Goal: Browse casually: Explore the website without a specific task or goal

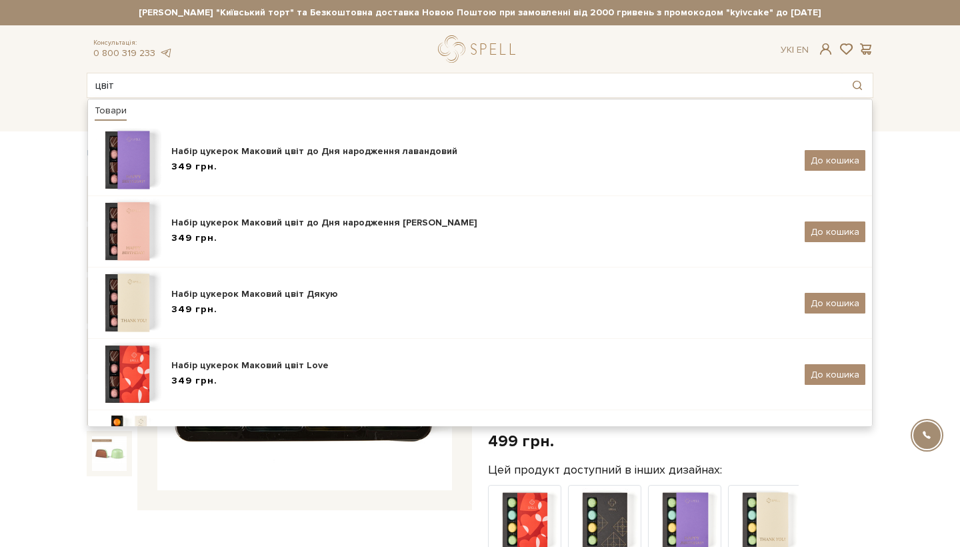
drag, startPoint x: 127, startPoint y: 84, endPoint x: 41, endPoint y: 84, distance: 86.0
click at [41, 84] on header "Сет Цукерок "Київський торт" та Безкоштовна доставка Новою Поштою при замовленн…" at bounding box center [480, 49] width 960 height 98
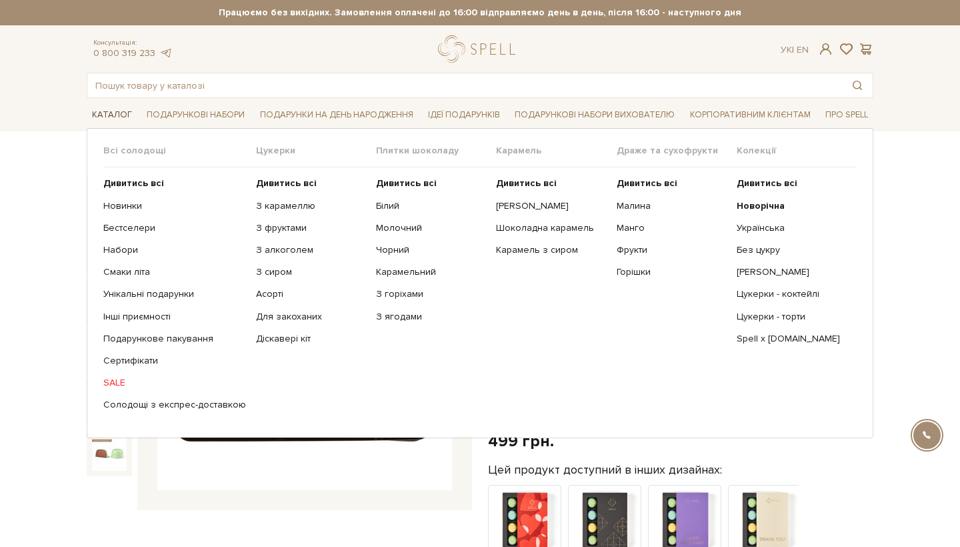
click at [119, 115] on link "Каталог" at bounding box center [112, 115] width 51 height 21
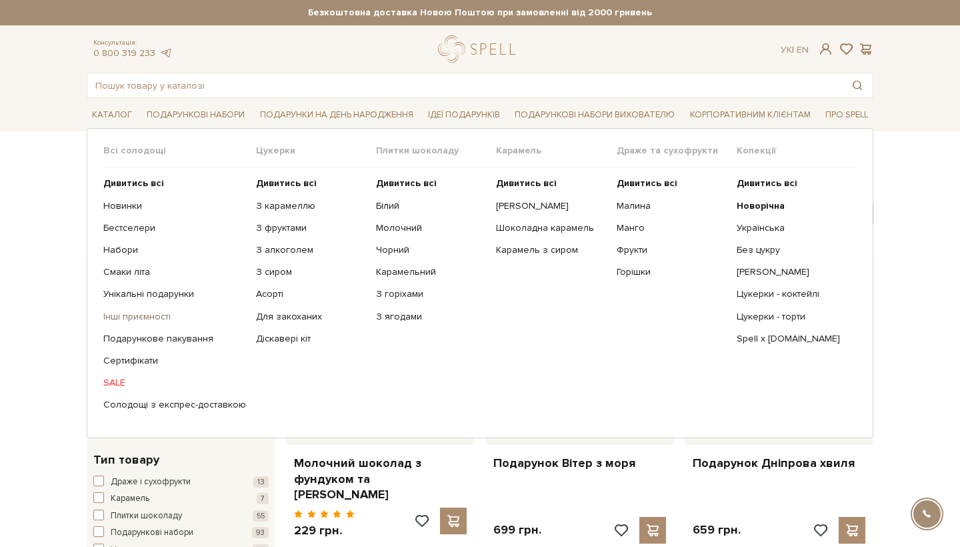
click at [135, 313] on link "Інші приємності" at bounding box center [174, 317] width 143 height 12
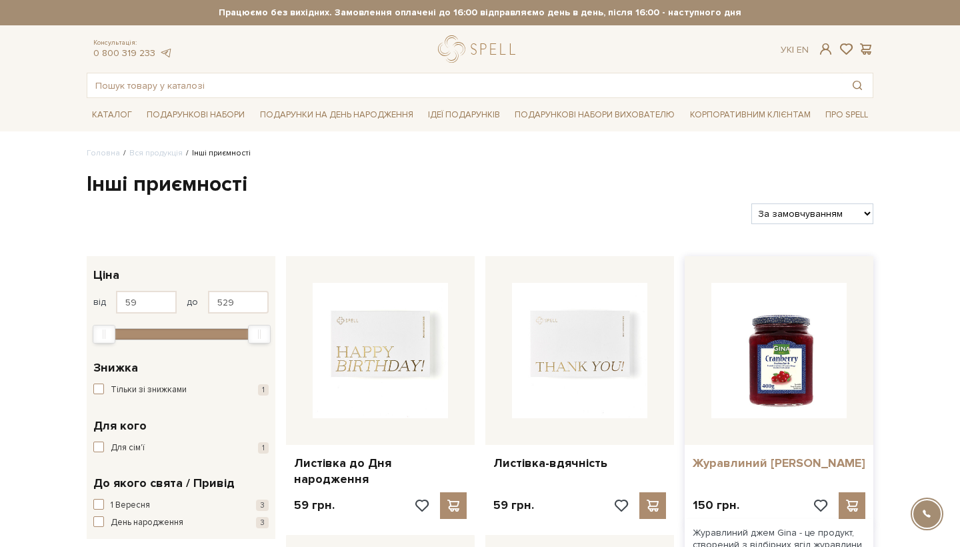
click at [791, 456] on link "Журавлиний [PERSON_NAME]" at bounding box center [779, 462] width 173 height 15
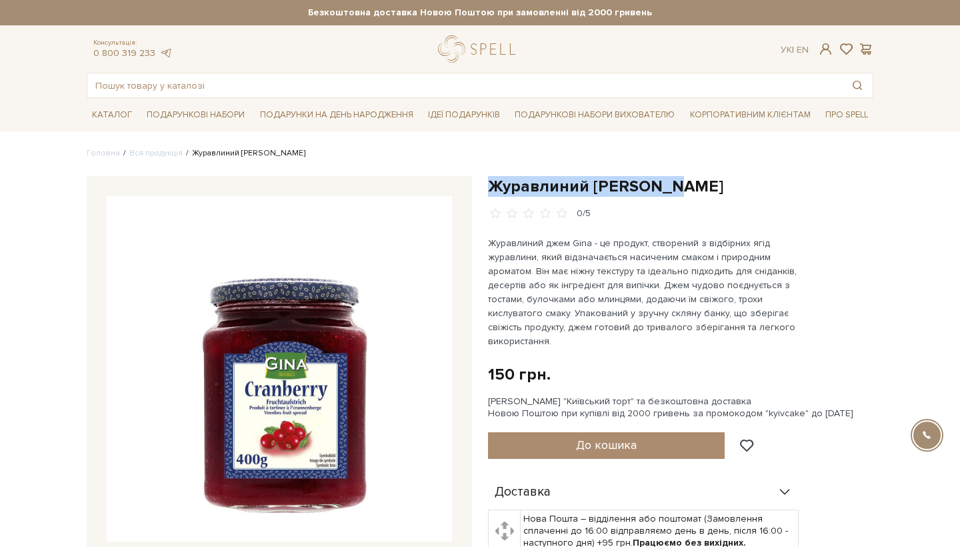
drag, startPoint x: 669, startPoint y: 186, endPoint x: 485, endPoint y: 183, distance: 184.1
click at [485, 183] on div "Журавлиний [PERSON_NAME] 0/5 150 грн. Оплата частинами: [PERSON_NAME] "Київськи…" at bounding box center [680, 486] width 401 height 620
copy h1 "Журавлиний [PERSON_NAME]"
click at [676, 187] on h1 "Журавлиний джем Gina" at bounding box center [680, 186] width 385 height 21
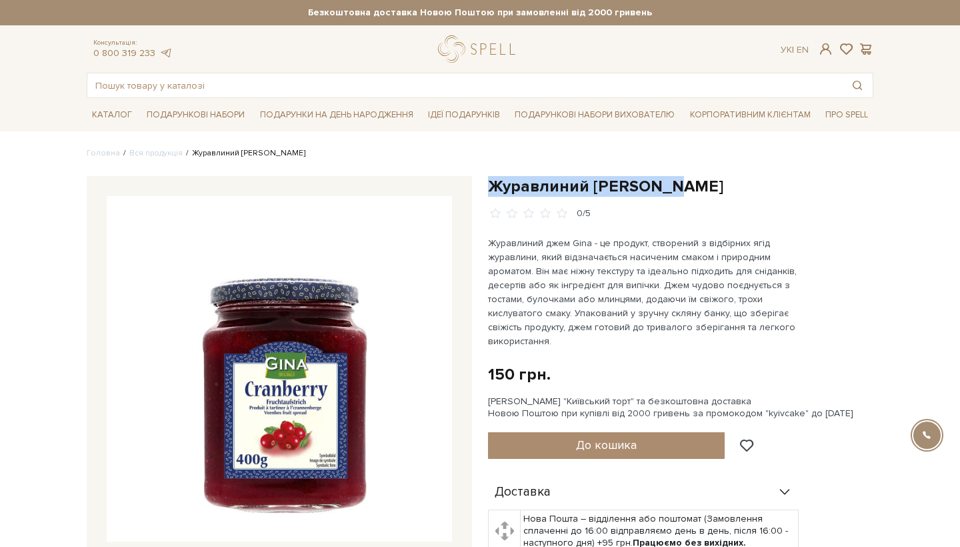
drag, startPoint x: 681, startPoint y: 186, endPoint x: 489, endPoint y: 191, distance: 192.1
click at [489, 191] on h1 "Журавлиний [PERSON_NAME]" at bounding box center [680, 186] width 385 height 21
copy h1 "Журавлиний [PERSON_NAME]"
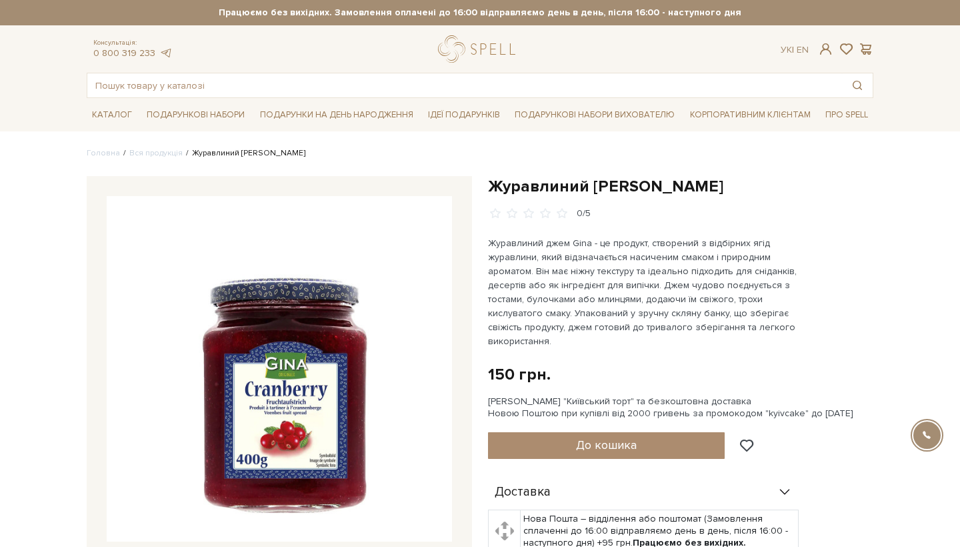
click at [806, 200] on div "Журавлиний джем Gina 0/5" at bounding box center [680, 198] width 385 height 44
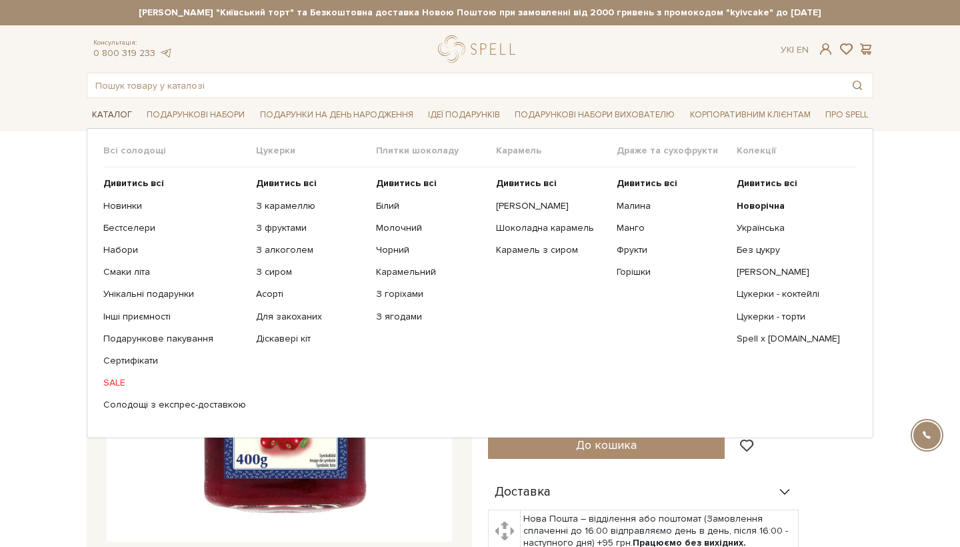
click at [113, 111] on link "Каталог" at bounding box center [112, 115] width 51 height 21
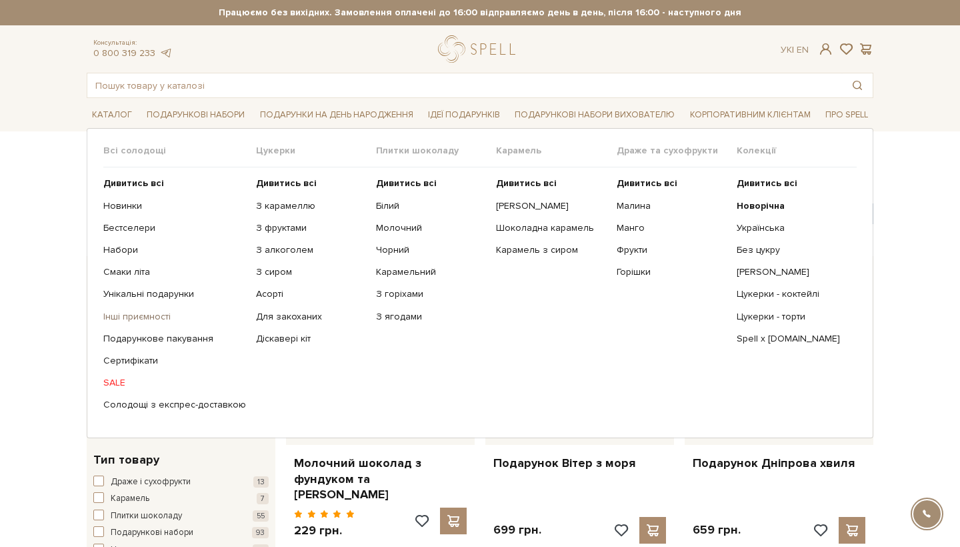
click at [131, 313] on link "Інші приємності" at bounding box center [174, 317] width 143 height 12
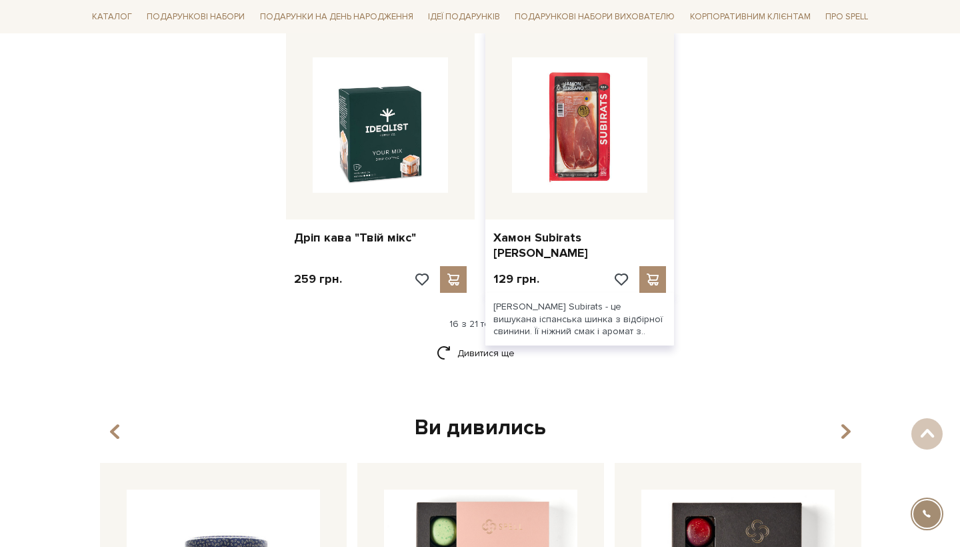
scroll to position [1637, 0]
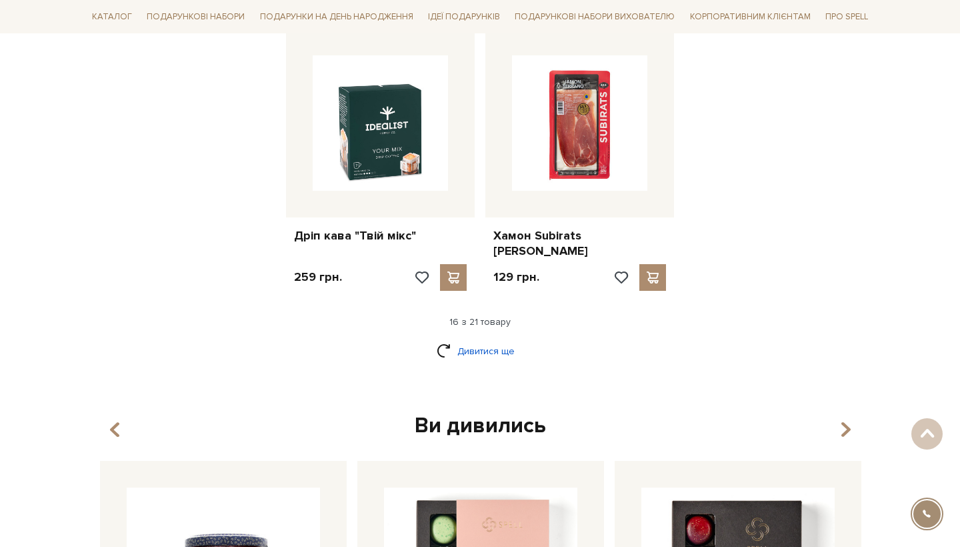
click at [493, 339] on link "Дивитися ще" at bounding box center [480, 350] width 87 height 23
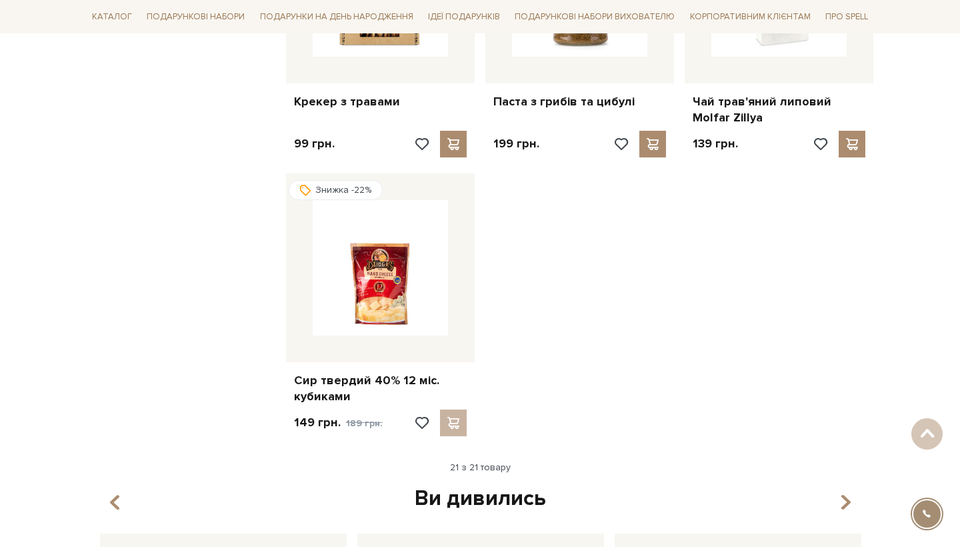
scroll to position [2049, 0]
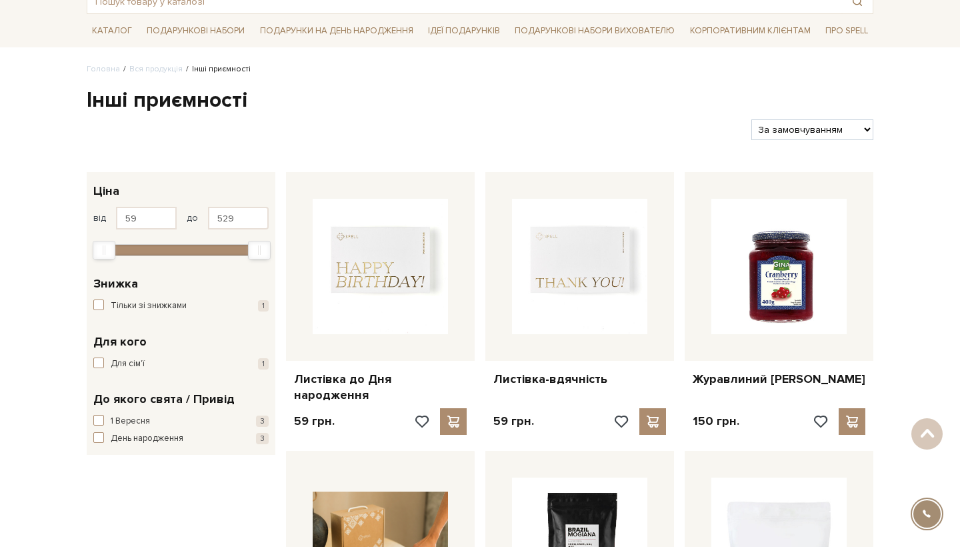
scroll to position [84, 0]
